Goal: Information Seeking & Learning: Learn about a topic

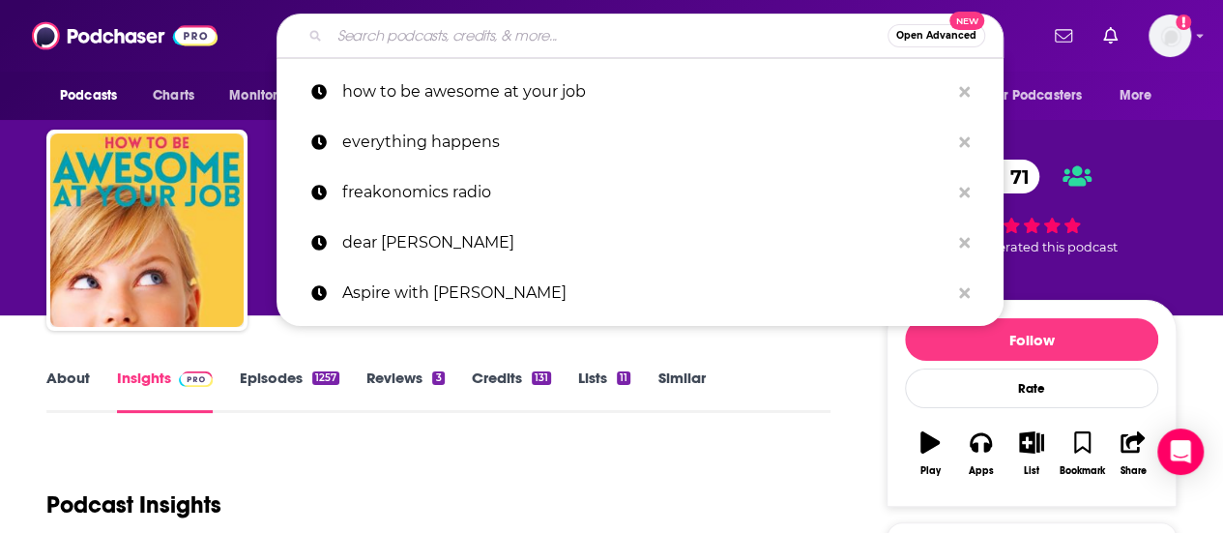
click at [522, 32] on input "Search podcasts, credits, & more..." at bounding box center [609, 35] width 558 height 31
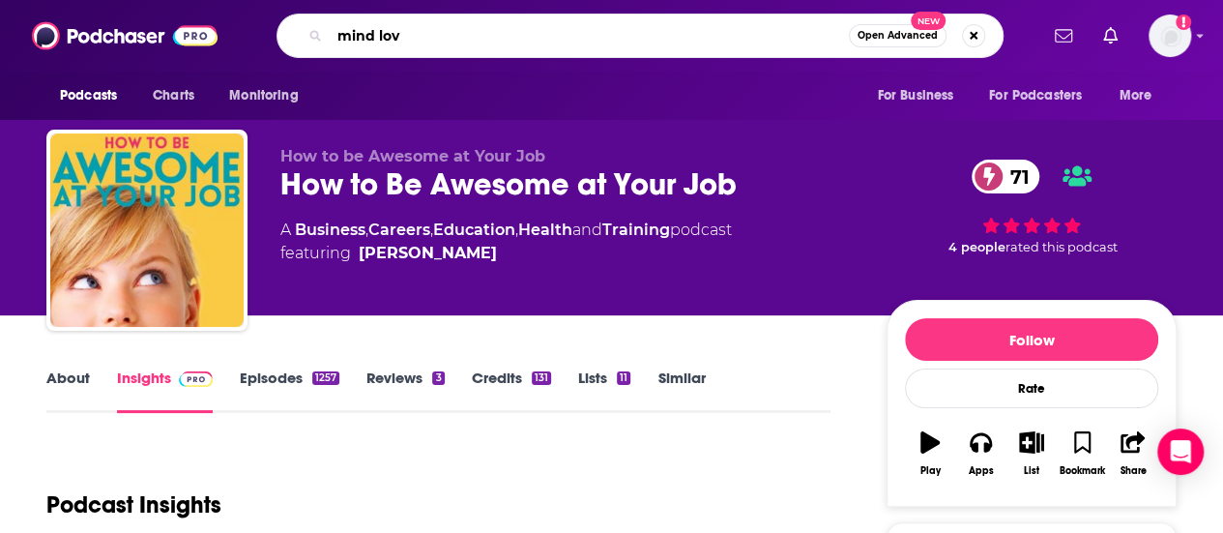
type input "mind love"
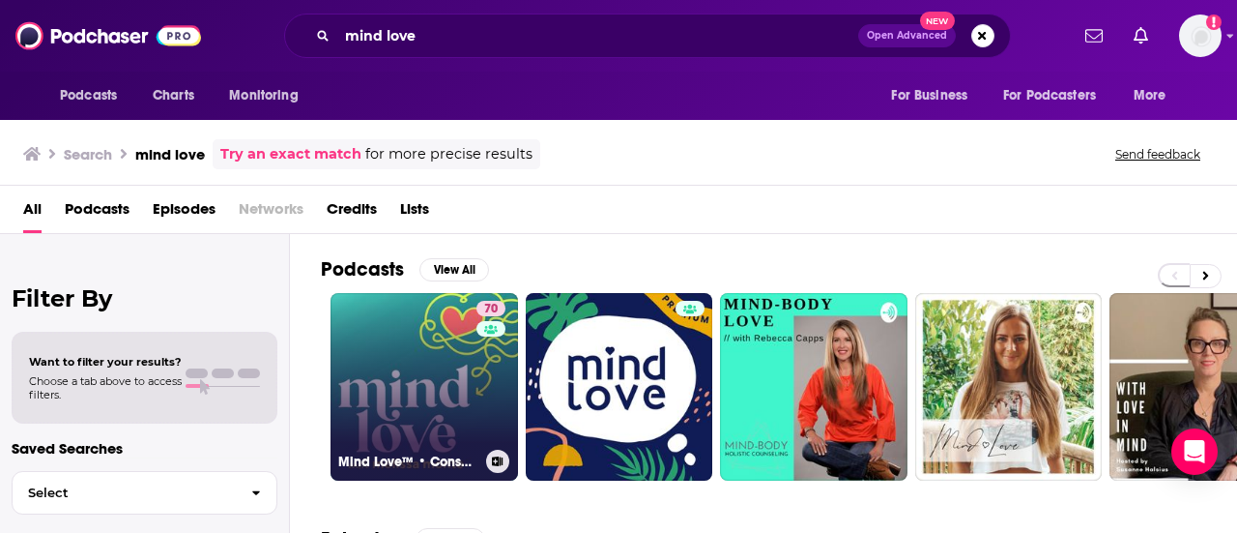
click at [429, 354] on link "70 Mind Love™ • Consciousness, Spirituality, and Science for Awakening" at bounding box center [425, 387] width 188 height 188
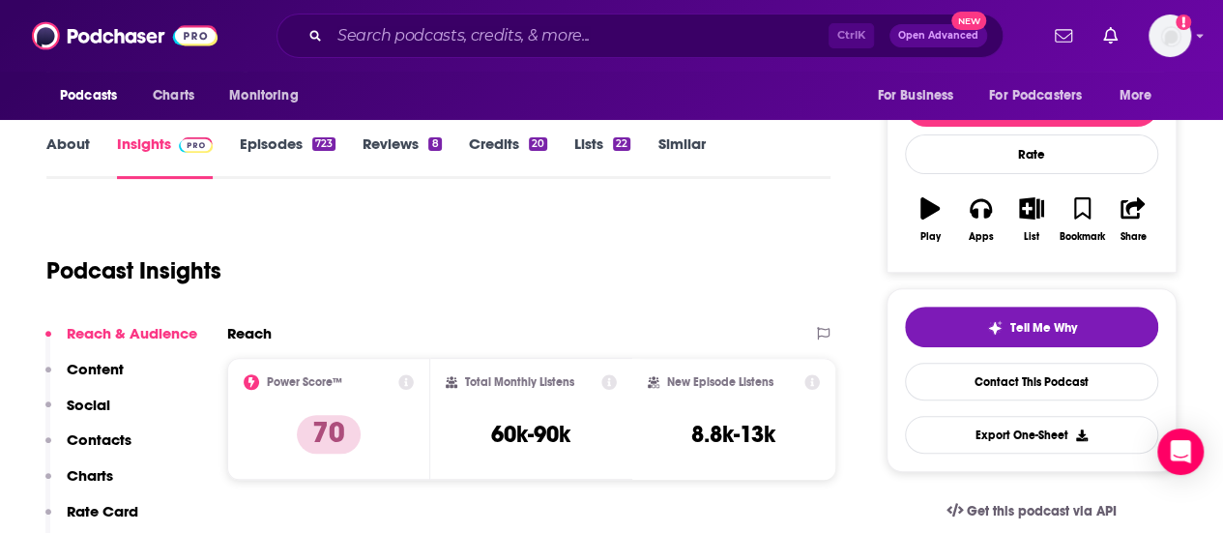
scroll to position [271, 0]
